Goal: Task Accomplishment & Management: Use online tool/utility

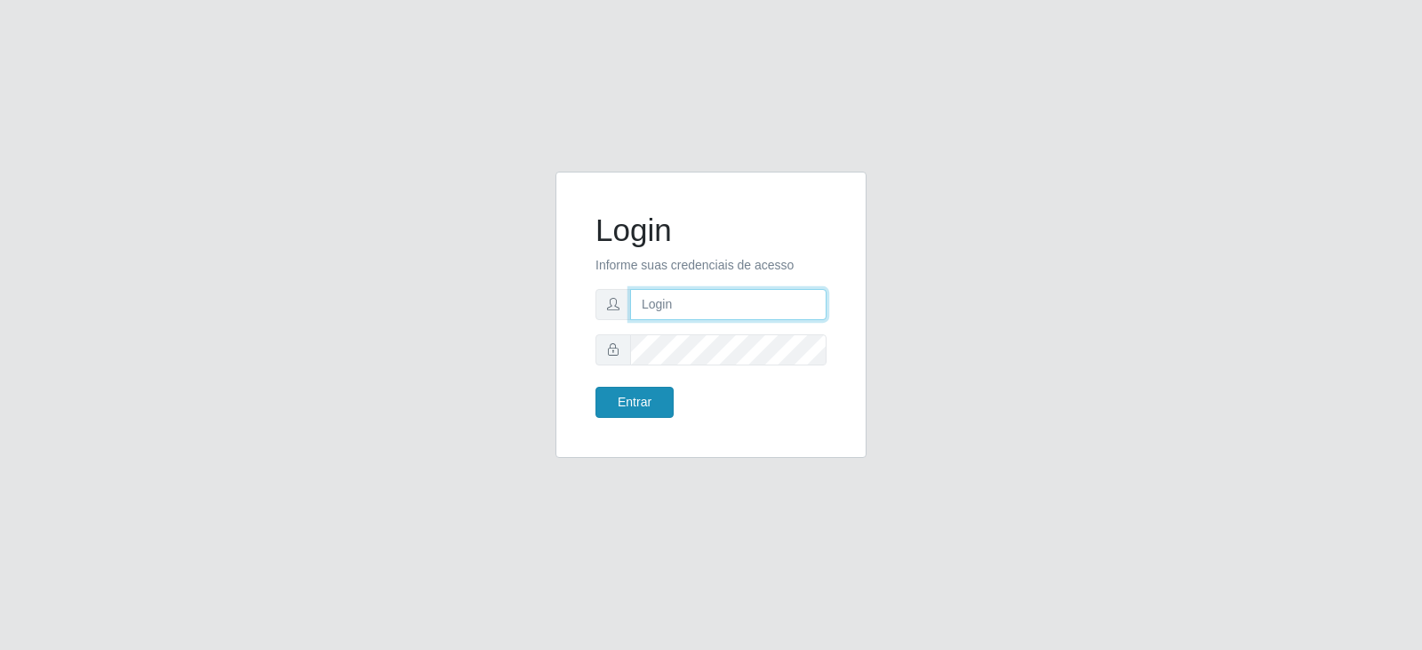
type input "[EMAIL_ADDRESS][DOMAIN_NAME]"
click at [654, 403] on button "Entrar" at bounding box center [634, 402] width 78 height 31
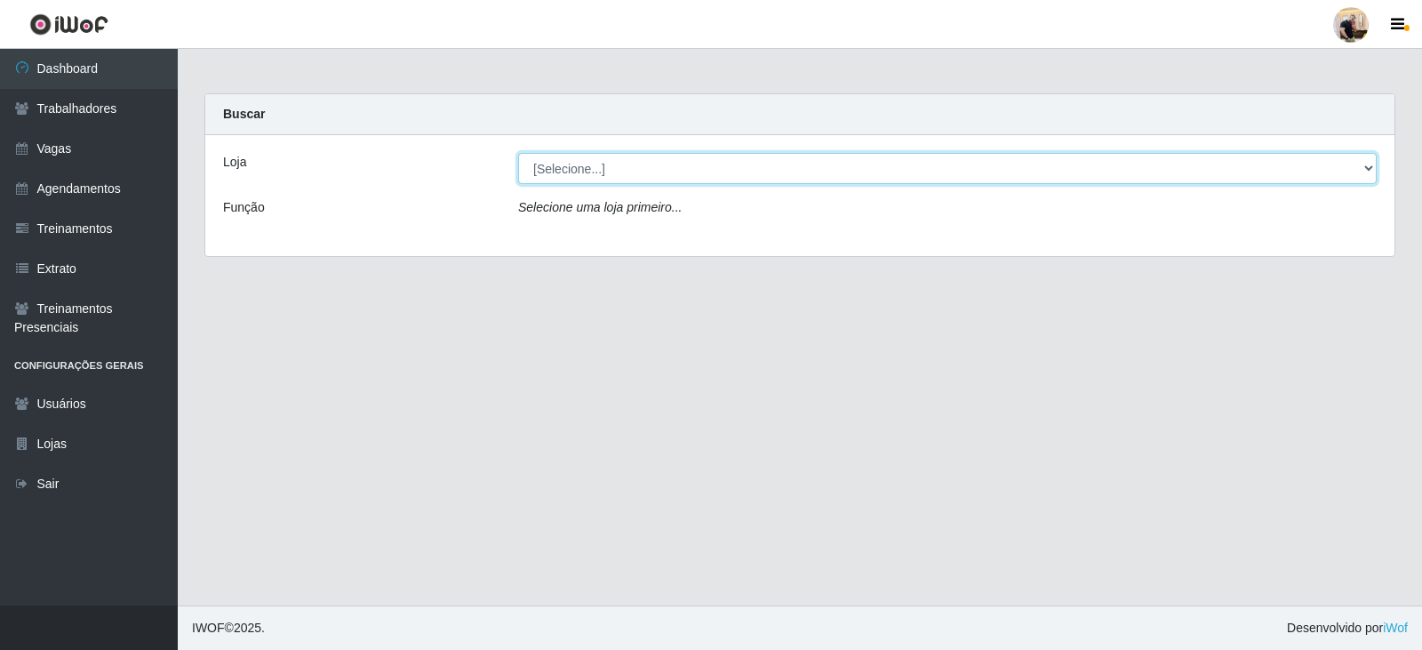
click at [697, 173] on select "[Selecione...] SuperFácil Atacado - Vale do Sol" at bounding box center [947, 168] width 859 height 31
select select "502"
click at [518, 153] on select "[Selecione...] SuperFácil Atacado - Vale do Sol" at bounding box center [947, 168] width 859 height 31
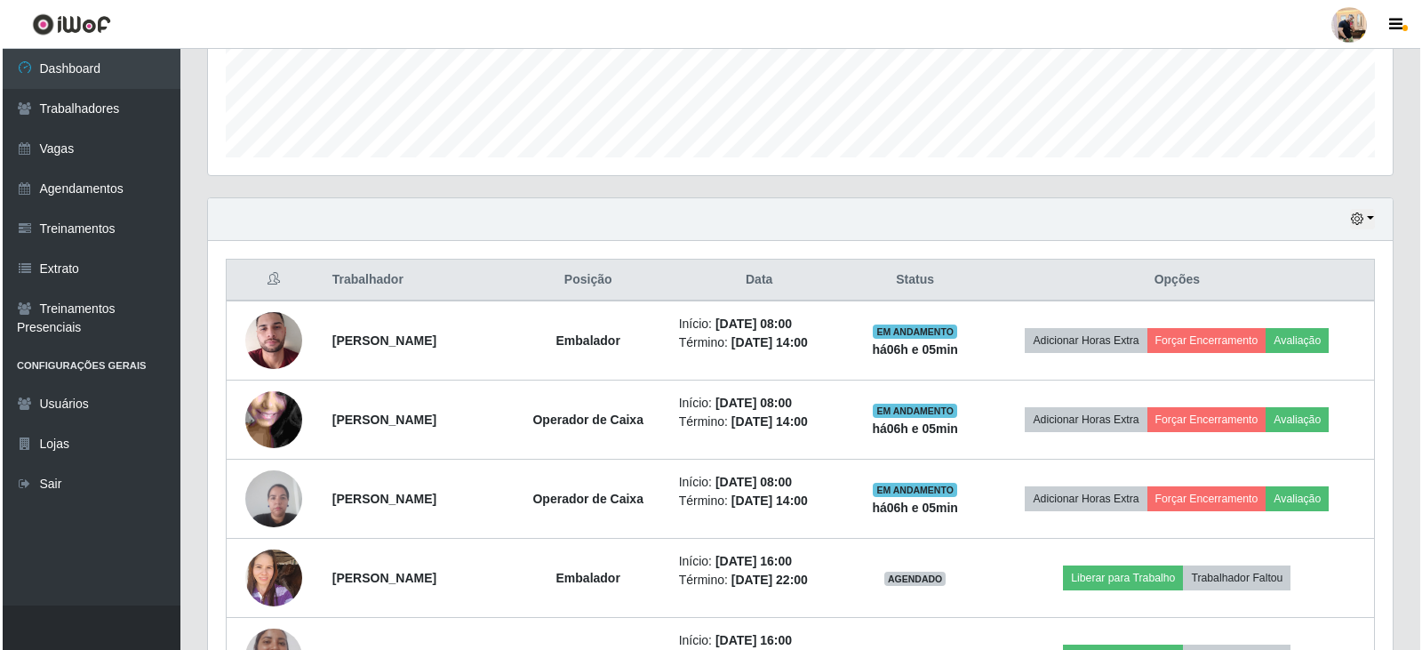
scroll to position [533, 0]
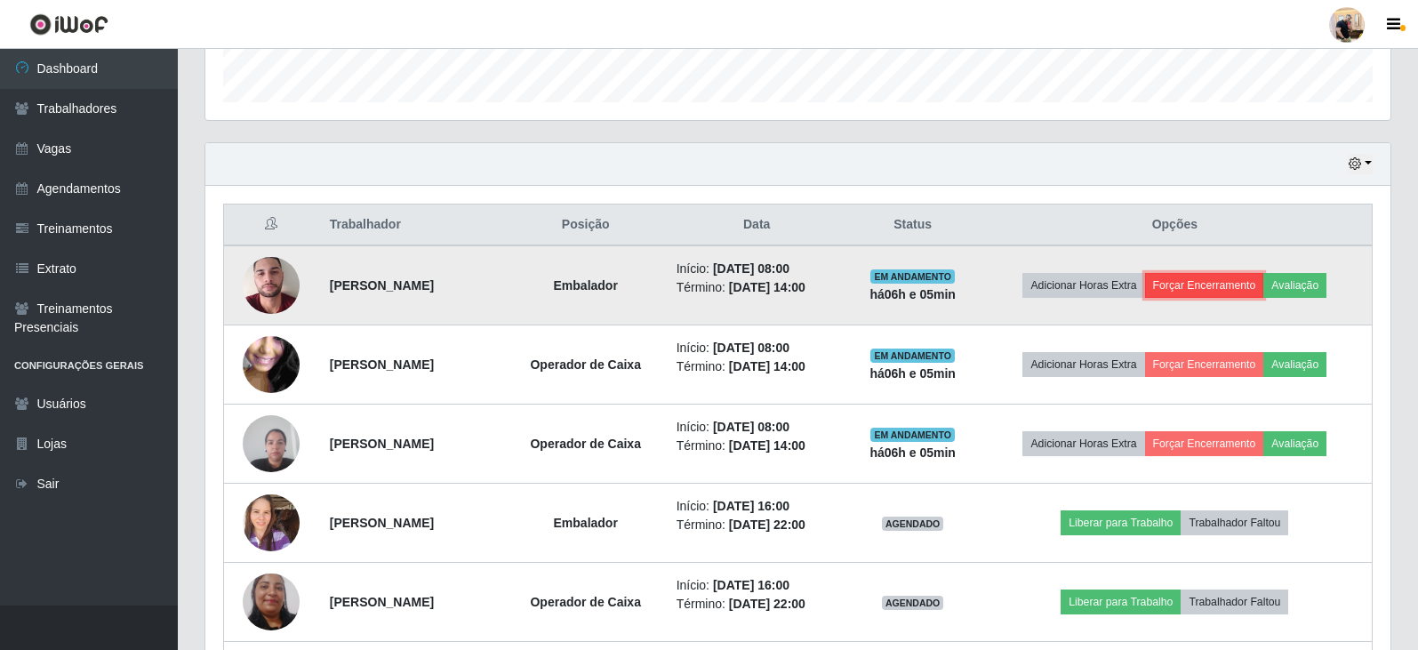
click at [1237, 282] on button "Forçar Encerramento" at bounding box center [1204, 285] width 119 height 25
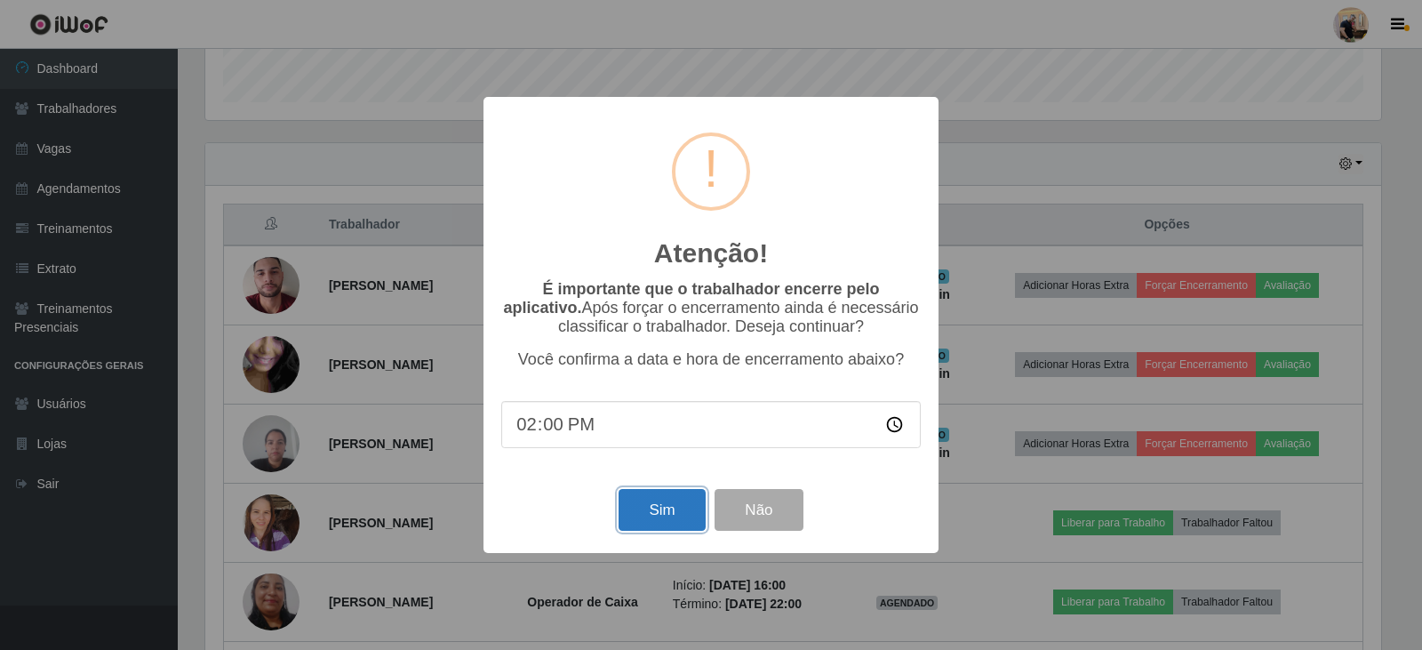
click at [660, 519] on button "Sim" at bounding box center [662, 510] width 86 height 42
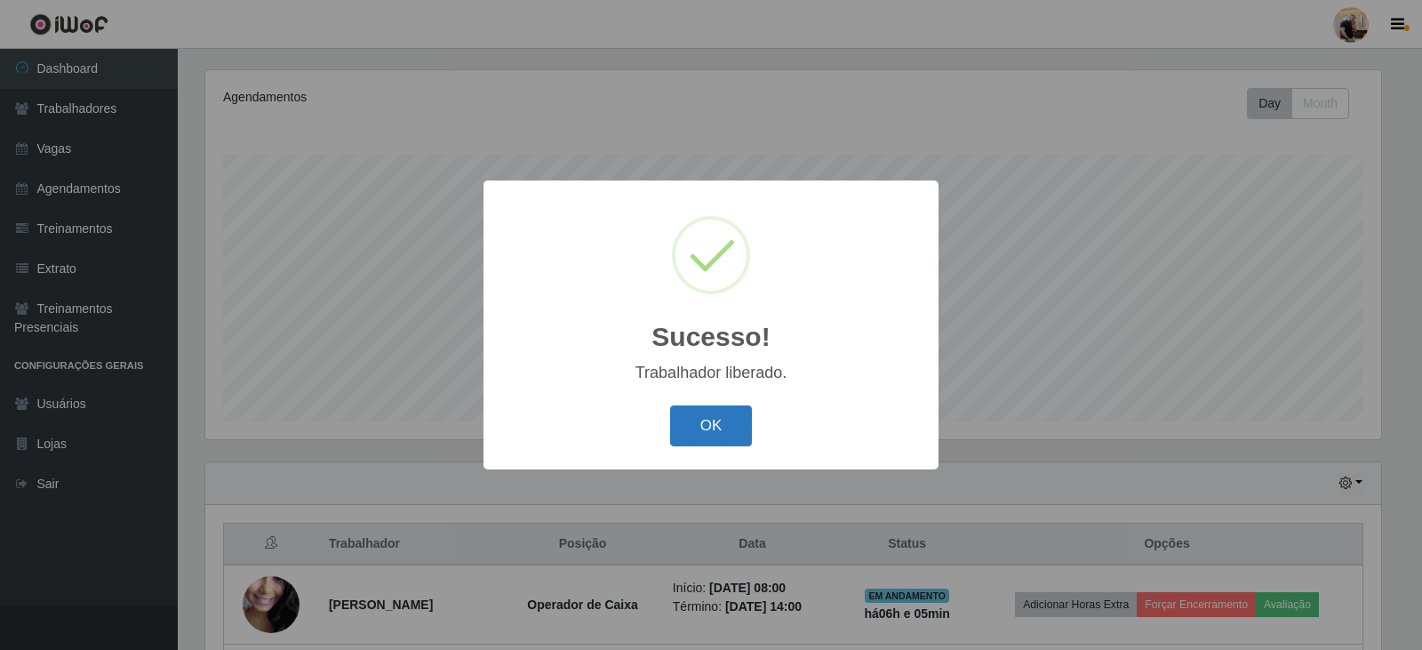
click at [730, 423] on button "OK" at bounding box center [711, 426] width 83 height 42
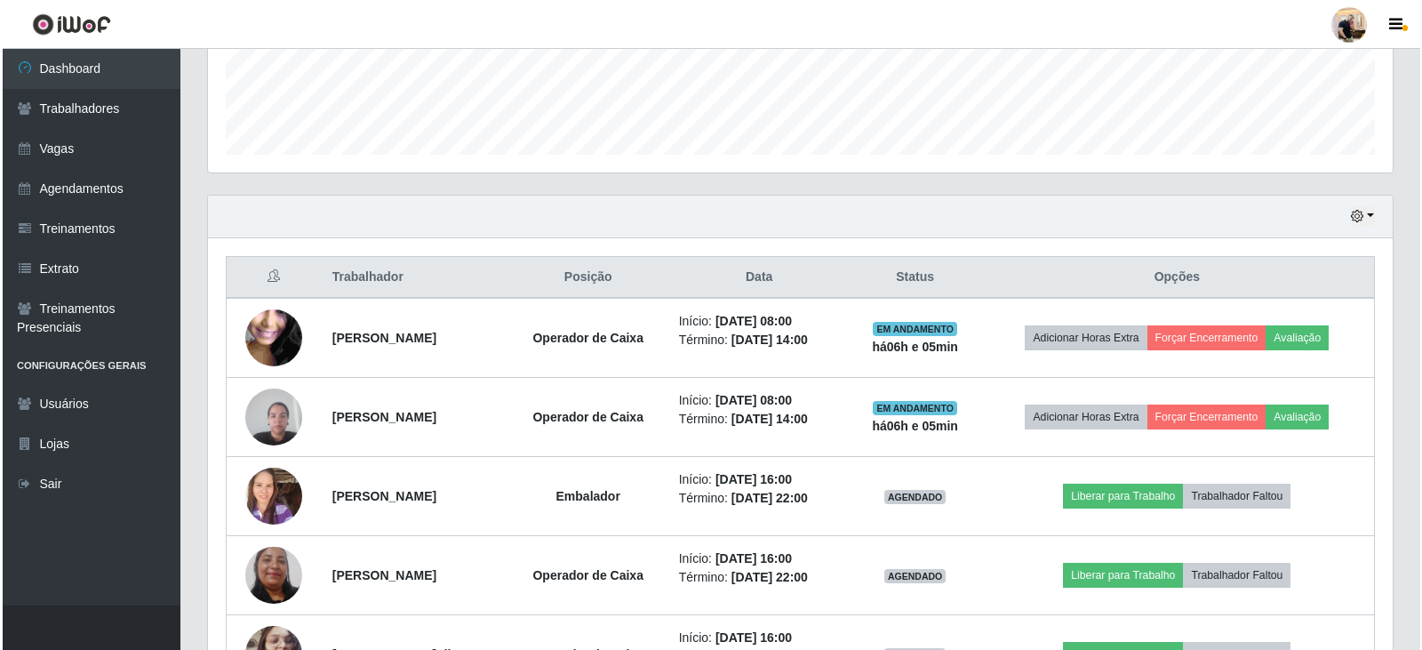
scroll to position [570, 0]
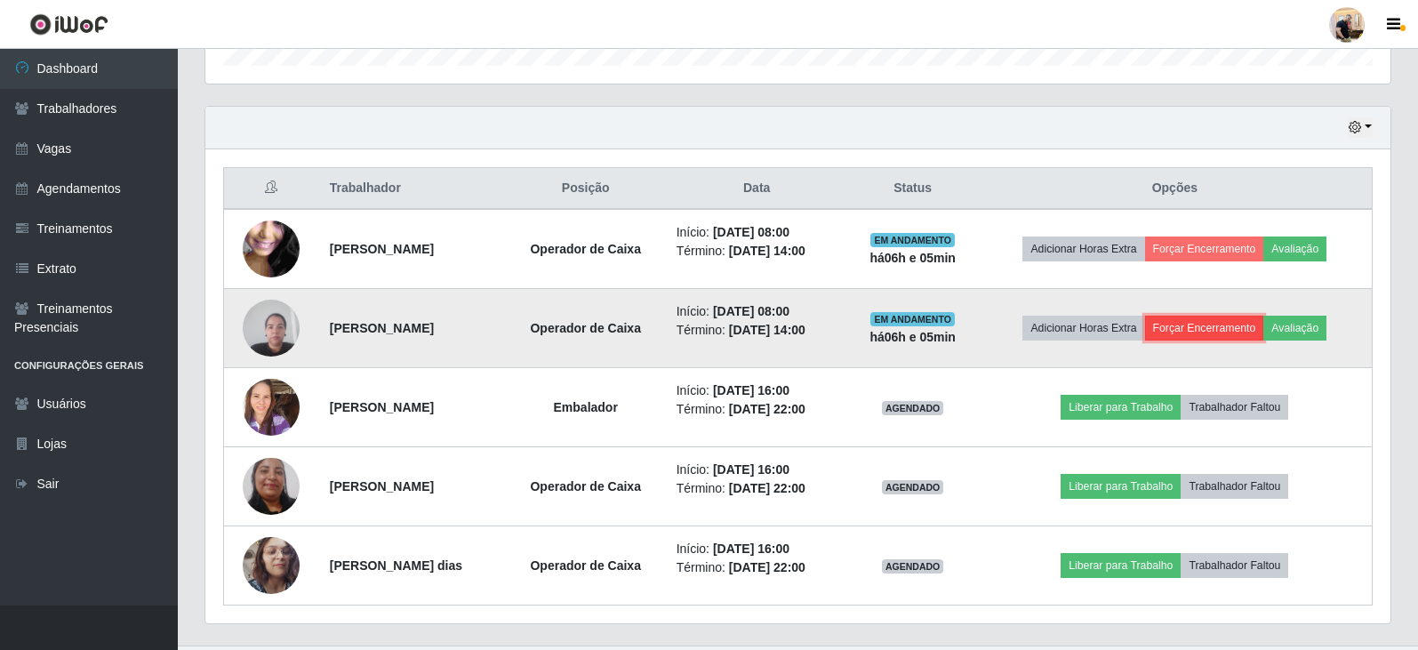
click at [1238, 331] on button "Forçar Encerramento" at bounding box center [1204, 328] width 119 height 25
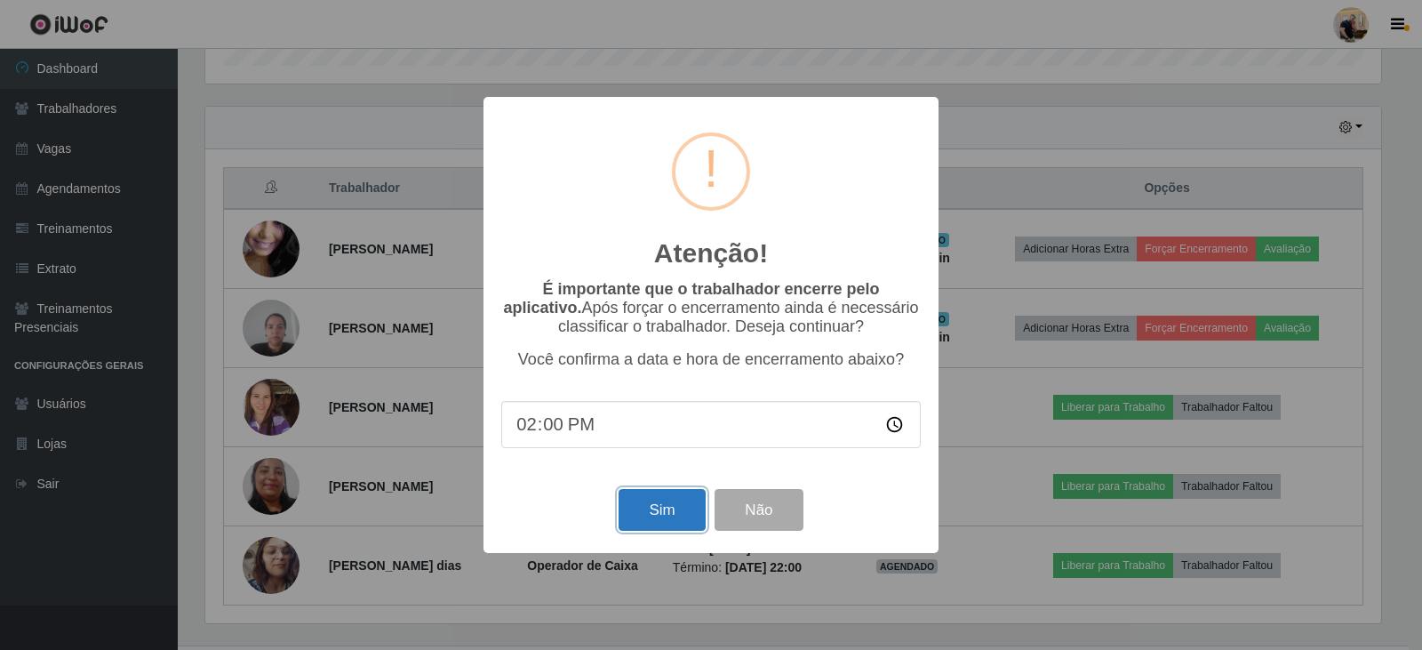
click at [680, 523] on button "Sim" at bounding box center [662, 510] width 86 height 42
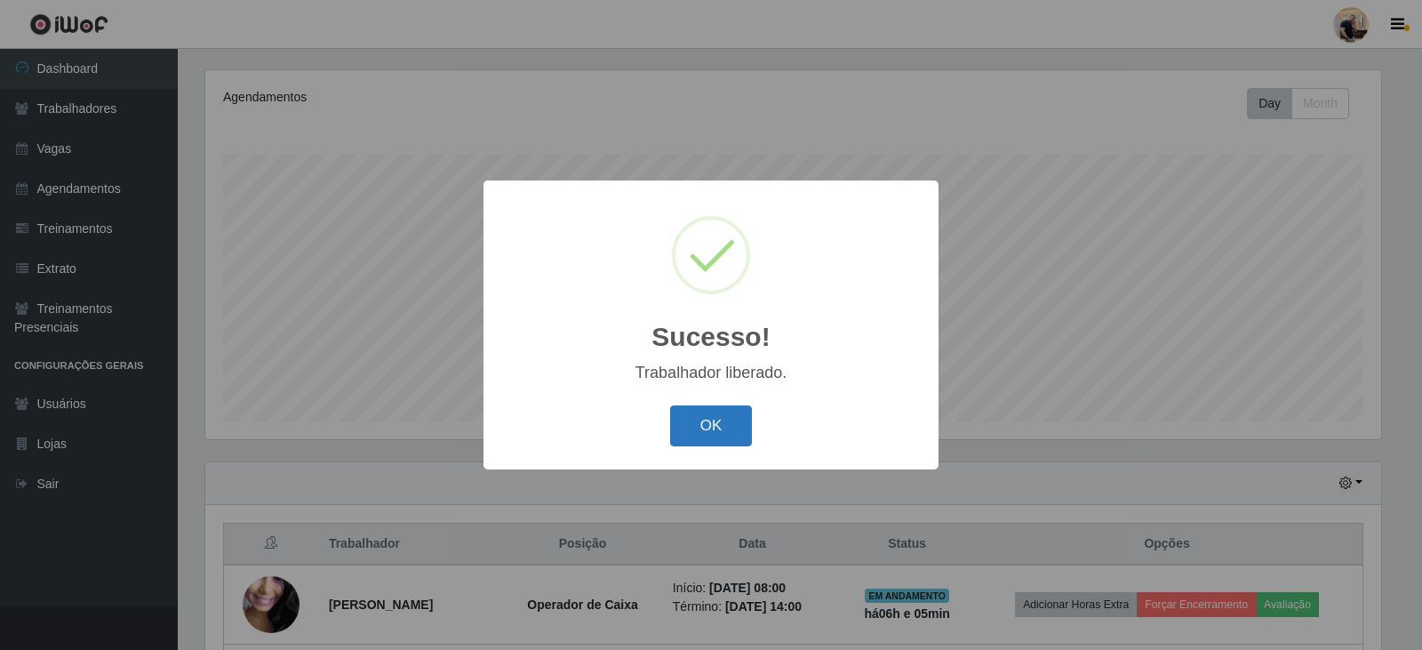
click at [697, 430] on button "OK" at bounding box center [711, 426] width 83 height 42
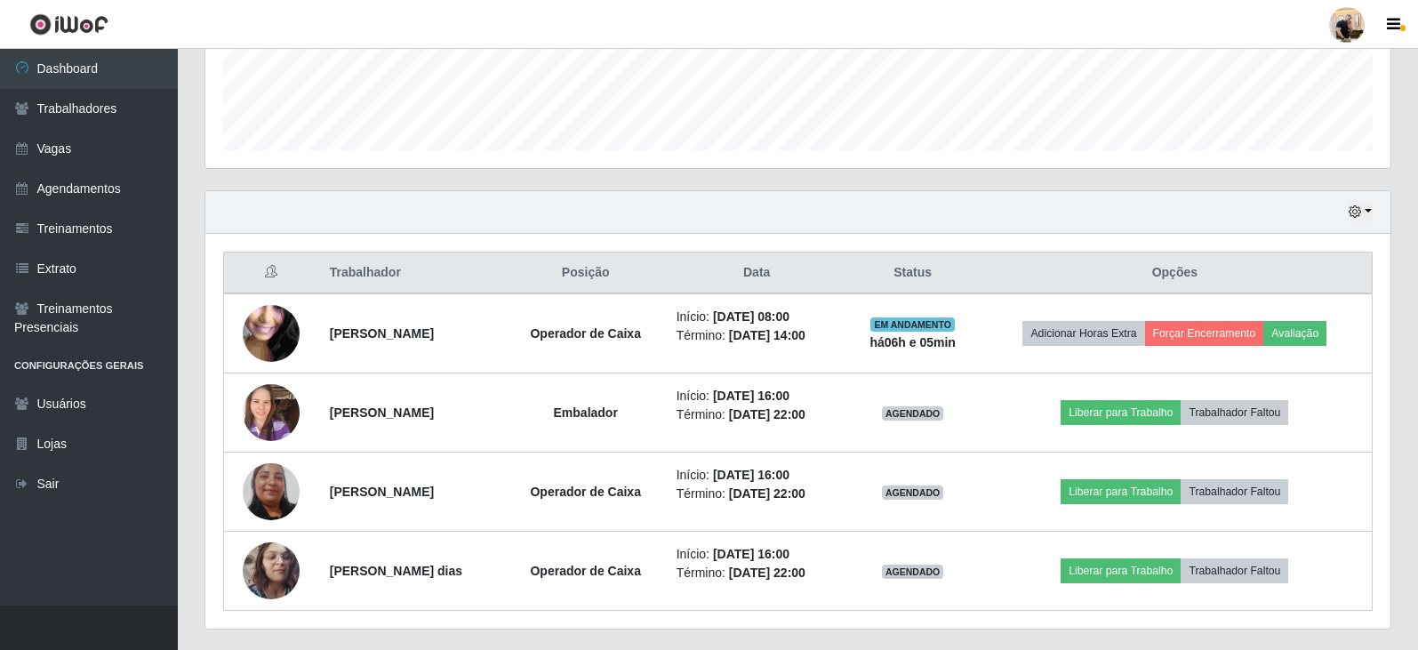
scroll to position [531, 0]
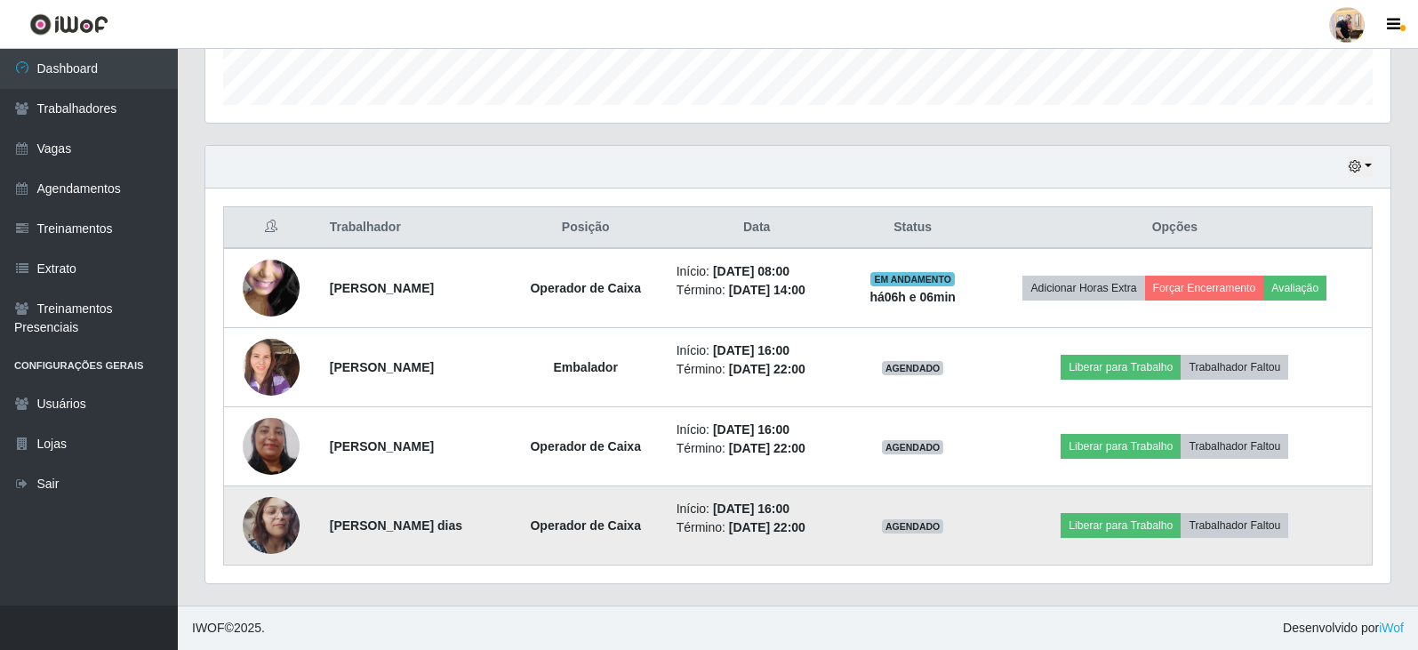
click at [264, 509] on img at bounding box center [271, 525] width 57 height 101
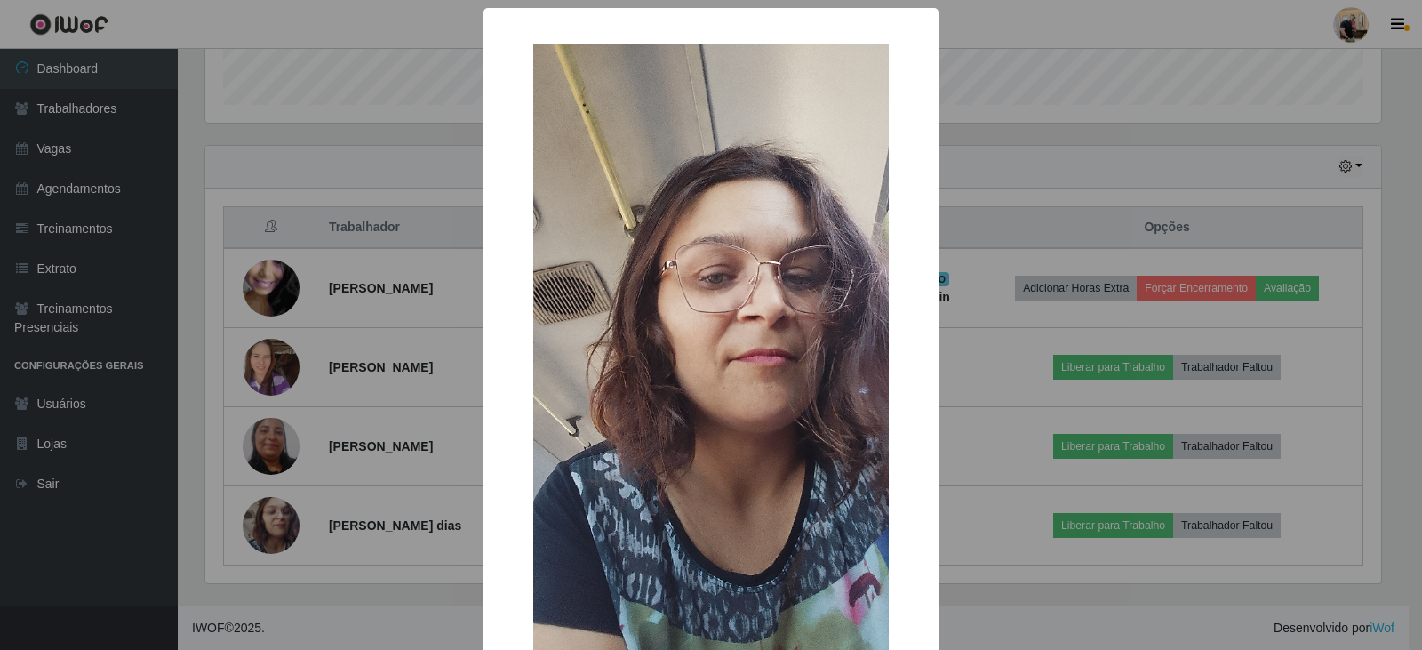
click at [380, 607] on div "× OK Cancel" at bounding box center [711, 325] width 1422 height 650
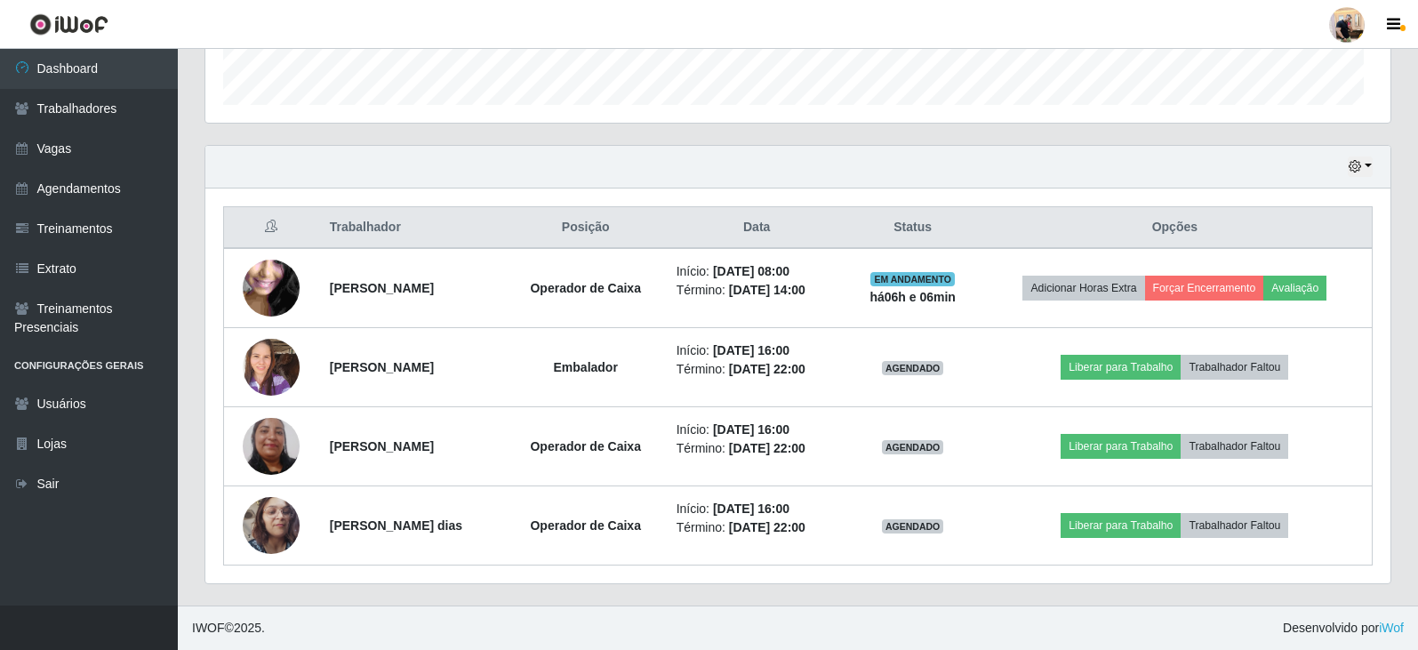
scroll to position [369, 1185]
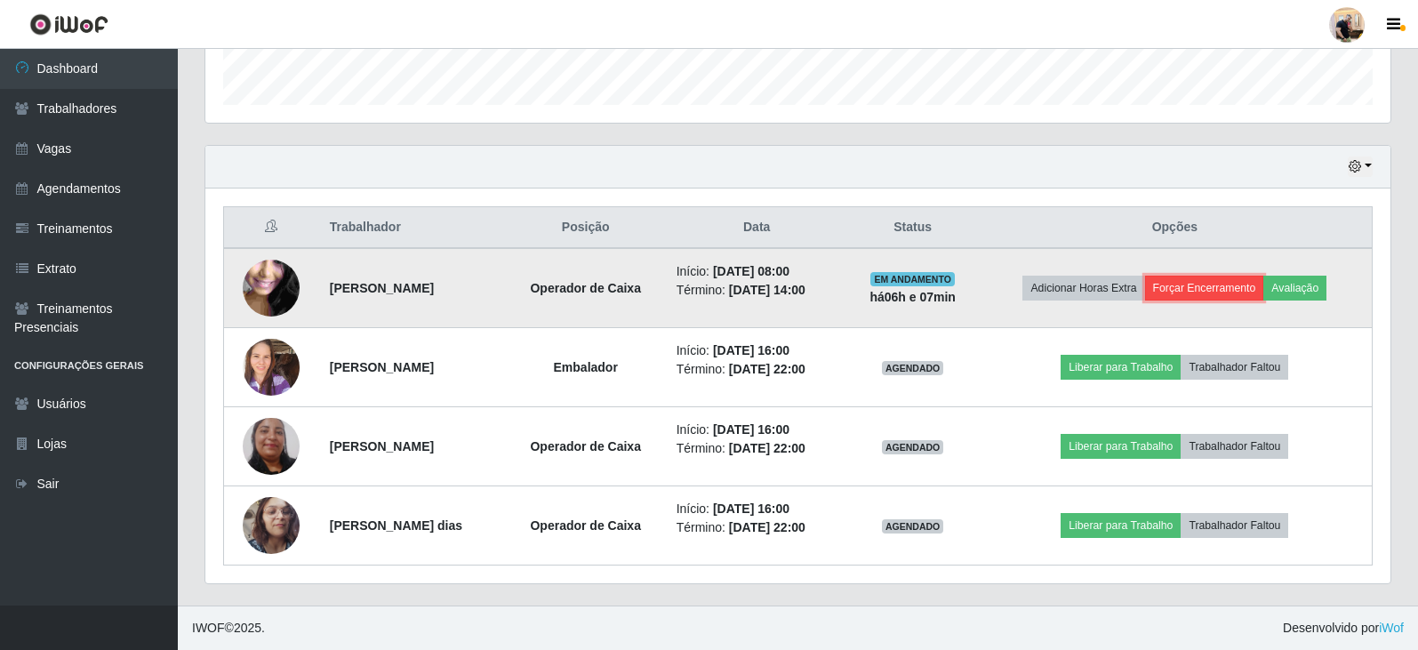
click at [1235, 279] on button "Forçar Encerramento" at bounding box center [1204, 288] width 119 height 25
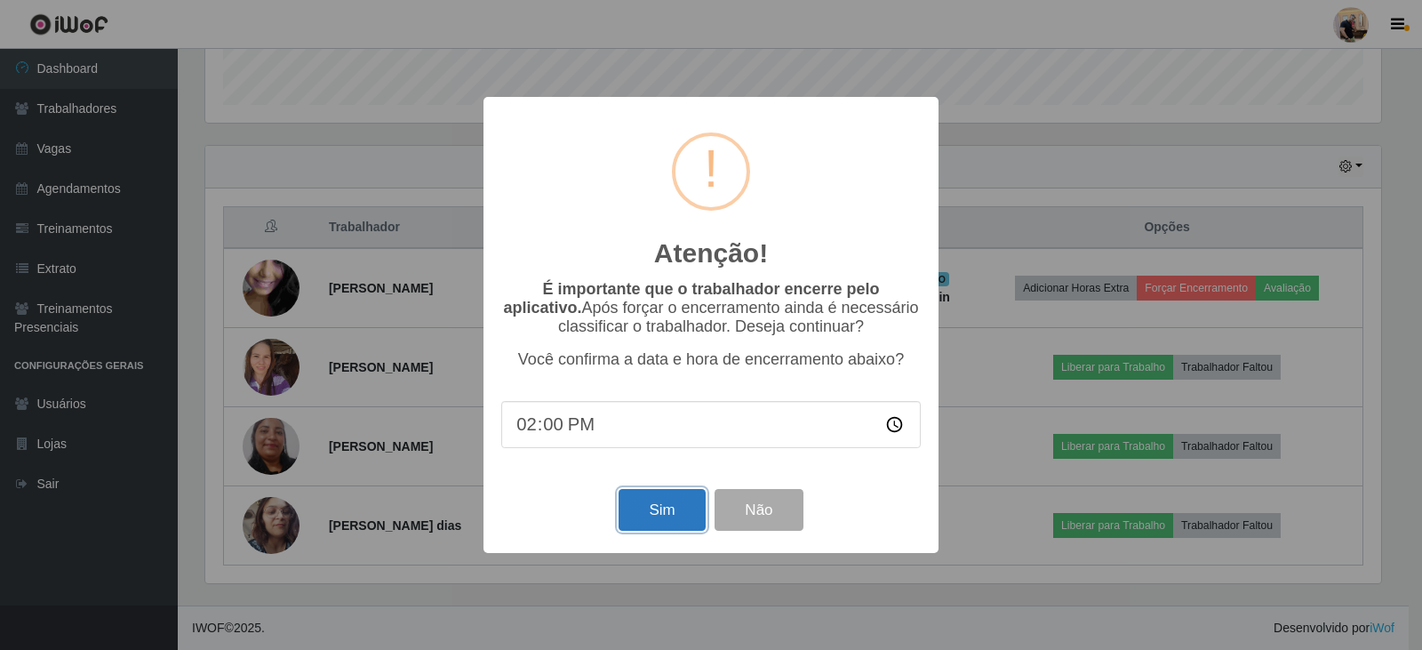
click at [650, 515] on button "Sim" at bounding box center [662, 510] width 86 height 42
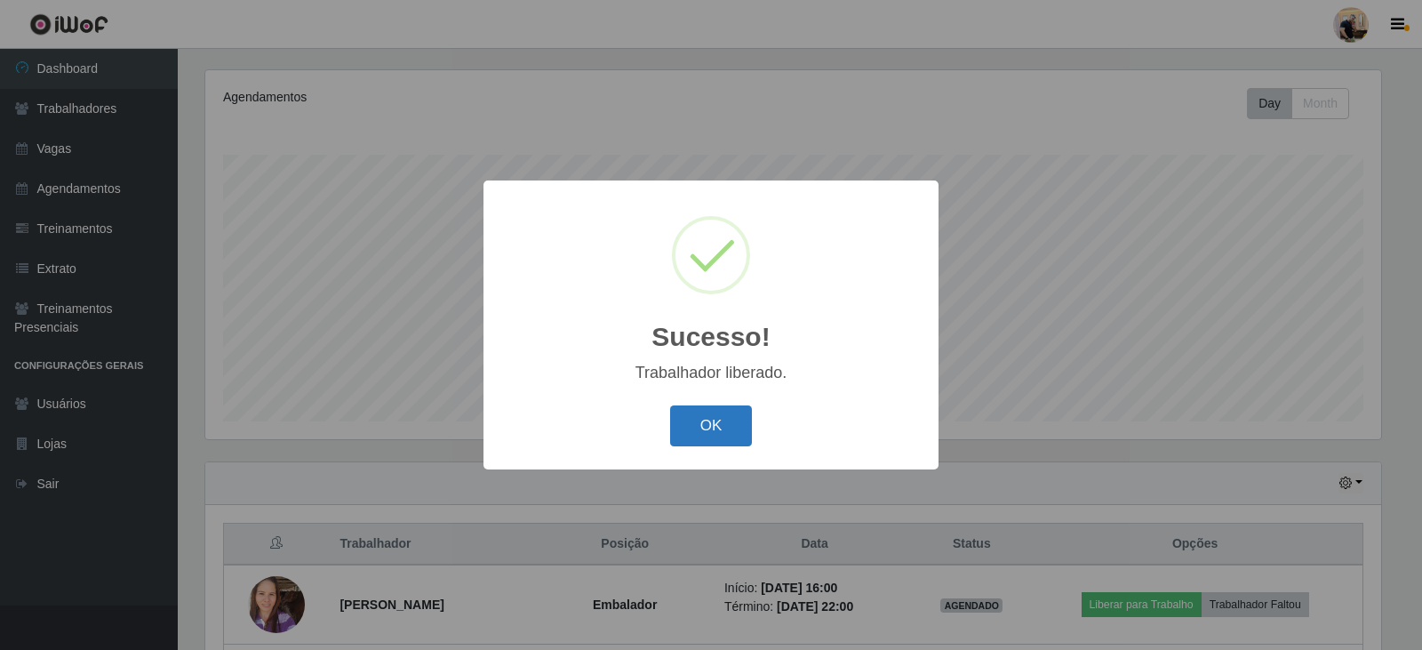
click at [709, 426] on button "OK" at bounding box center [711, 426] width 83 height 42
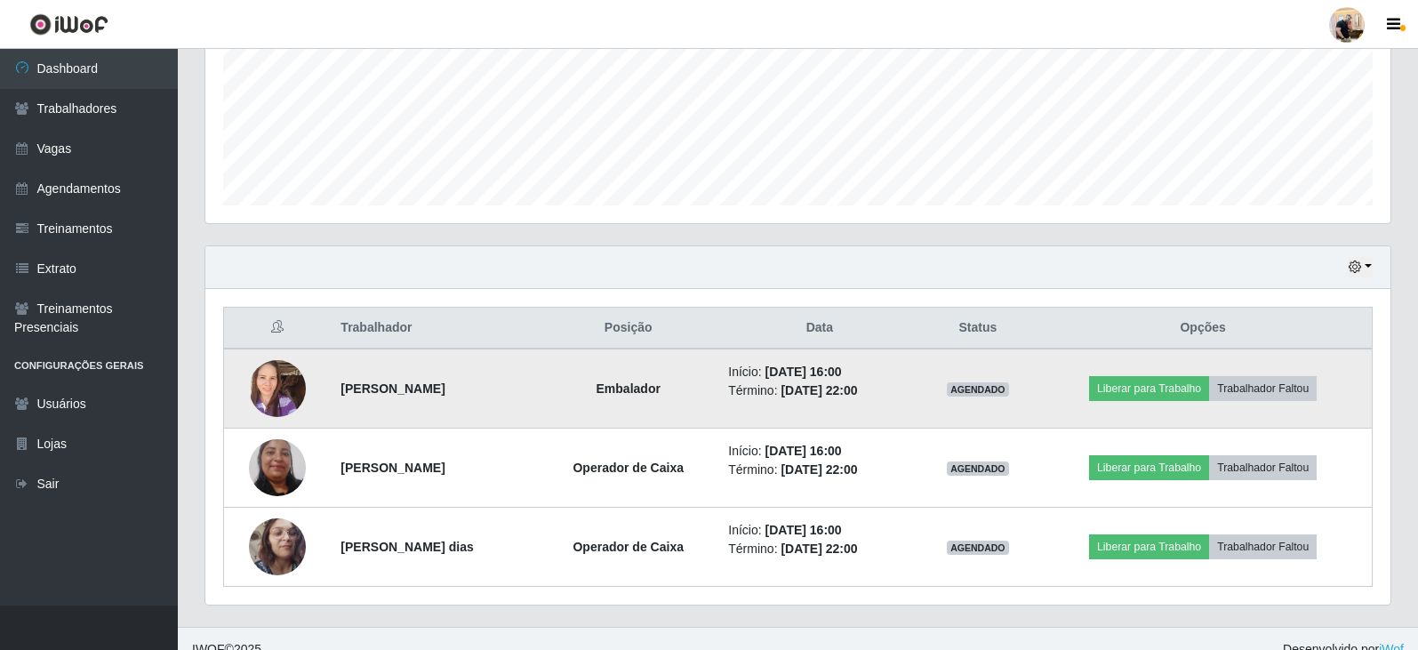
scroll to position [451, 0]
